Goal: Find specific page/section: Find specific page/section

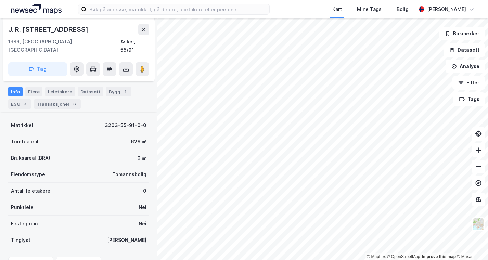
scroll to position [89, 0]
click at [134, 11] on input at bounding box center [178, 9] width 183 height 10
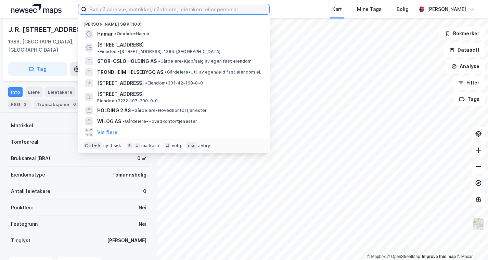
paste input "Ridderkleiva 50 F"
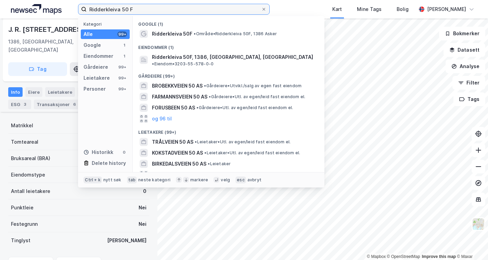
type input "Ridderkleiva 50 F"
click at [217, 56] on span "Ridderkleiva 50F, 1386, [GEOGRAPHIC_DATA], [GEOGRAPHIC_DATA]" at bounding box center [232, 57] width 161 height 8
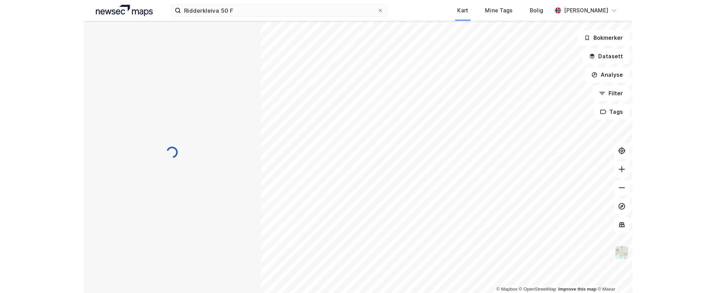
scroll to position [89, 0]
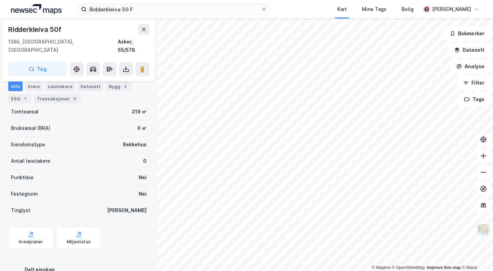
click at [143, 32] on icon at bounding box center [143, 29] width 5 height 5
